Goal: Navigation & Orientation: Find specific page/section

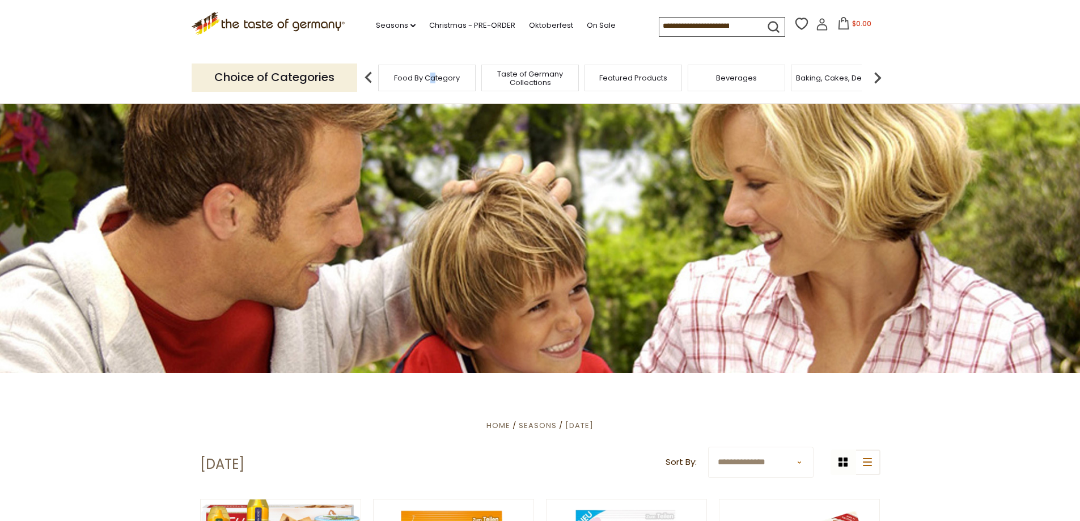
click at [433, 83] on div "Food By Category" at bounding box center [427, 78] width 98 height 27
click at [397, 78] on span "Food By Category" at bounding box center [421, 78] width 66 height 9
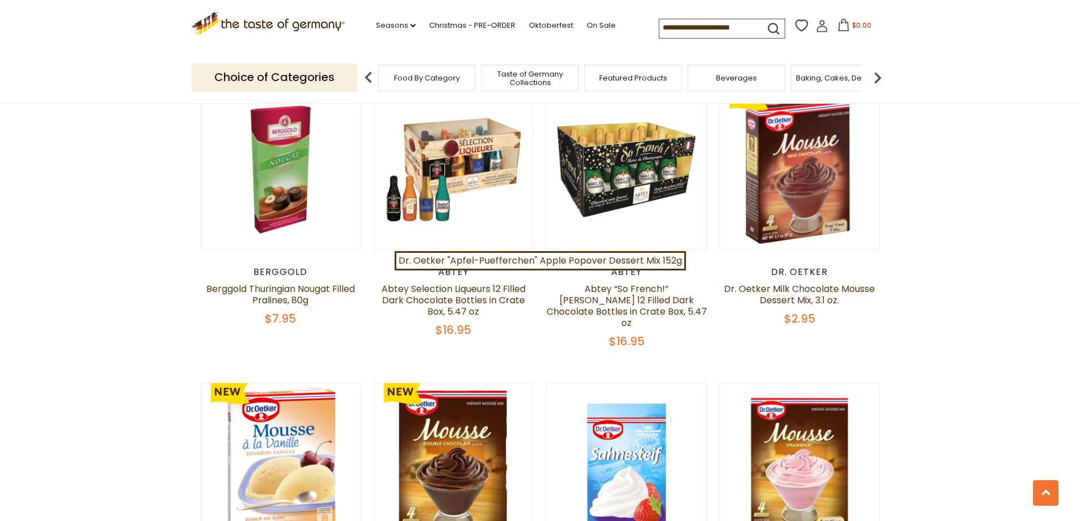
scroll to position [680, 0]
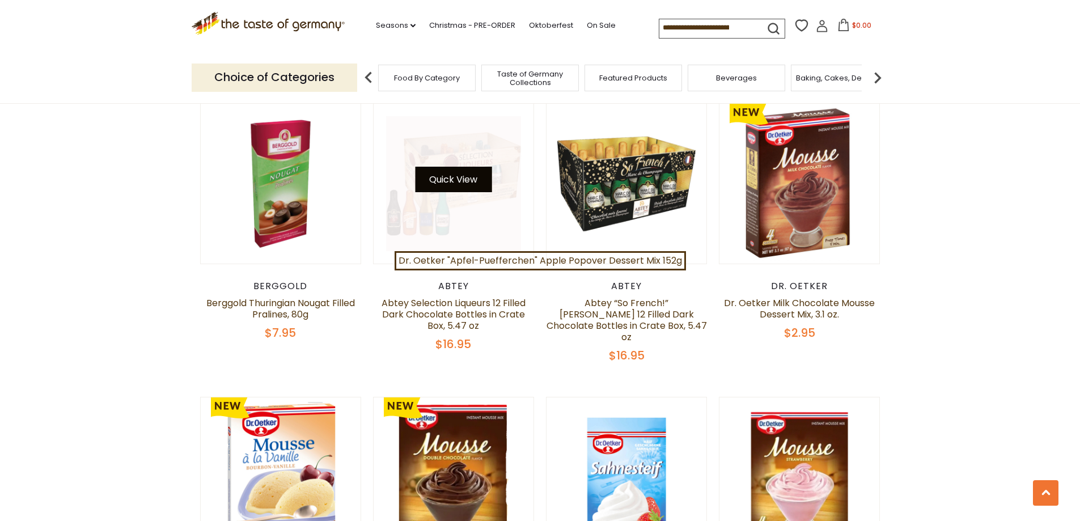
click at [466, 177] on button "Quick View" at bounding box center [453, 180] width 77 height 26
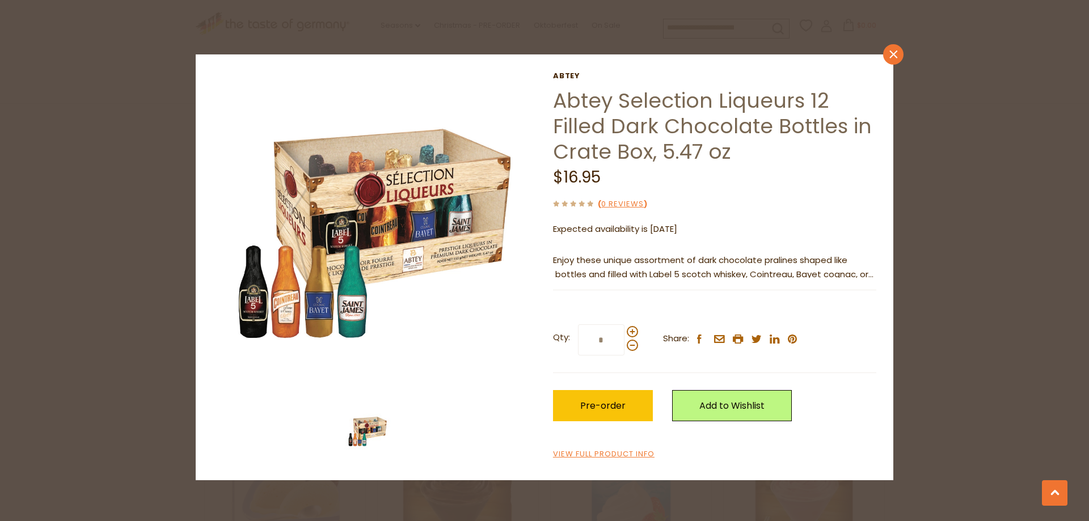
click at [892, 54] on icon "close" at bounding box center [893, 54] width 9 height 9
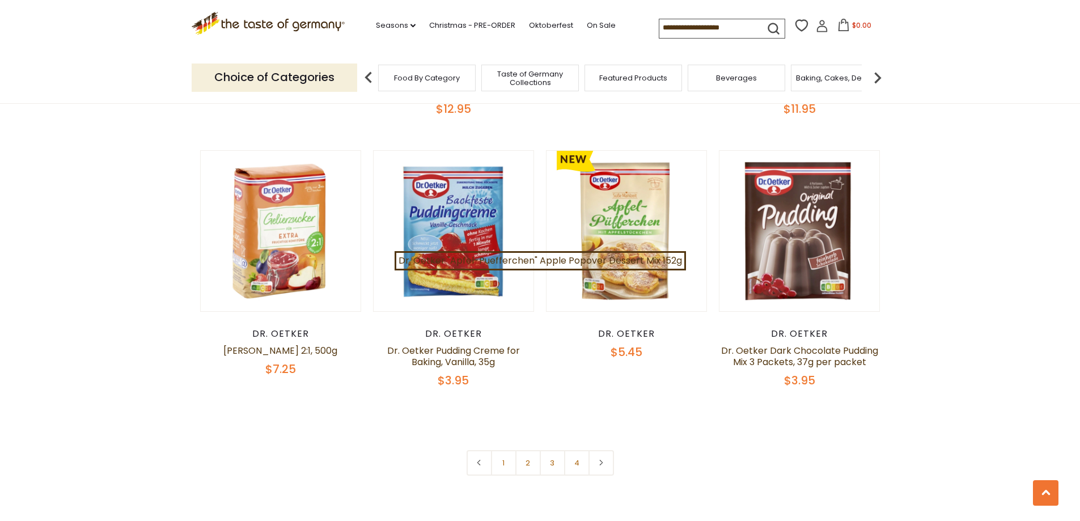
scroll to position [2324, 0]
